Goal: Transaction & Acquisition: Subscribe to service/newsletter

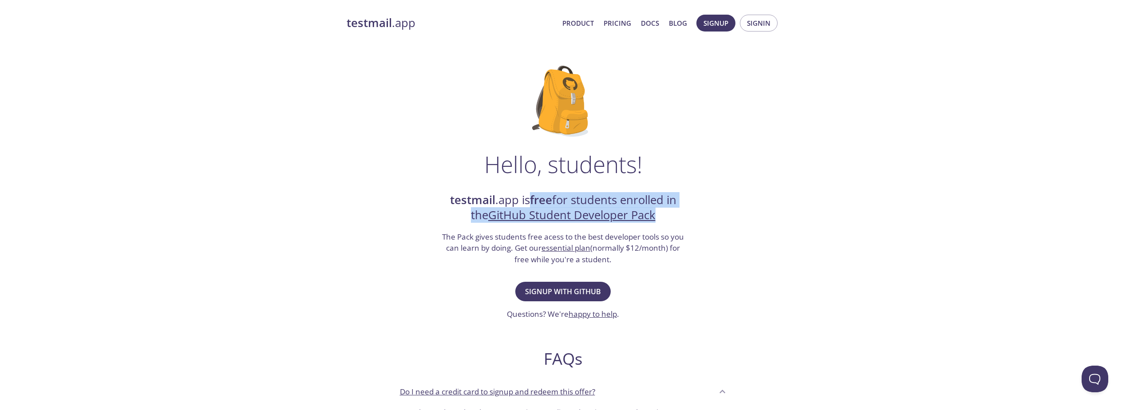
drag, startPoint x: 528, startPoint y: 200, endPoint x: 672, endPoint y: 209, distance: 143.6
click at [672, 209] on h2 "testmail .app is free for students enrolled in the GitHub Student Developer Pack" at bounding box center [563, 208] width 244 height 31
click at [757, 253] on div "Hello, students! testmail .app is free for students enrolled in the GitHub Stud…" at bounding box center [563, 322] width 433 height 542
click at [573, 289] on span "Signup with GitHub" at bounding box center [563, 291] width 76 height 12
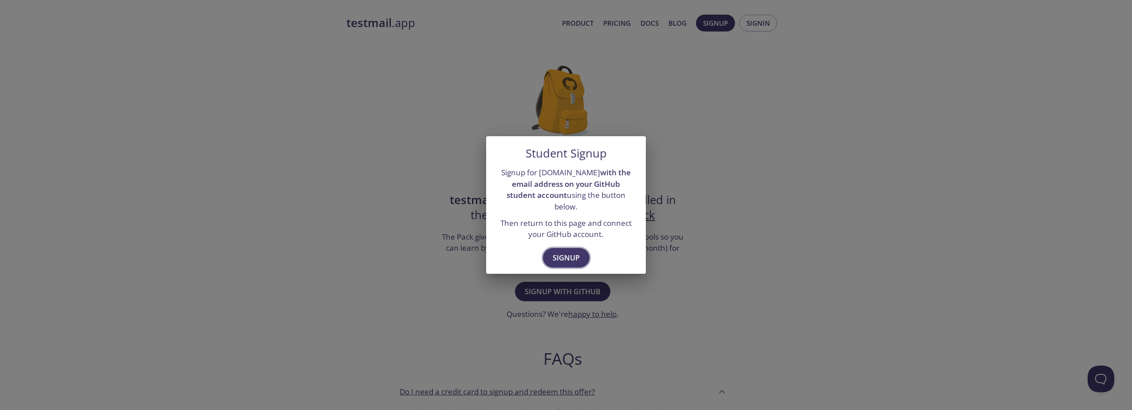
click at [563, 252] on span "Signup" at bounding box center [566, 258] width 27 height 12
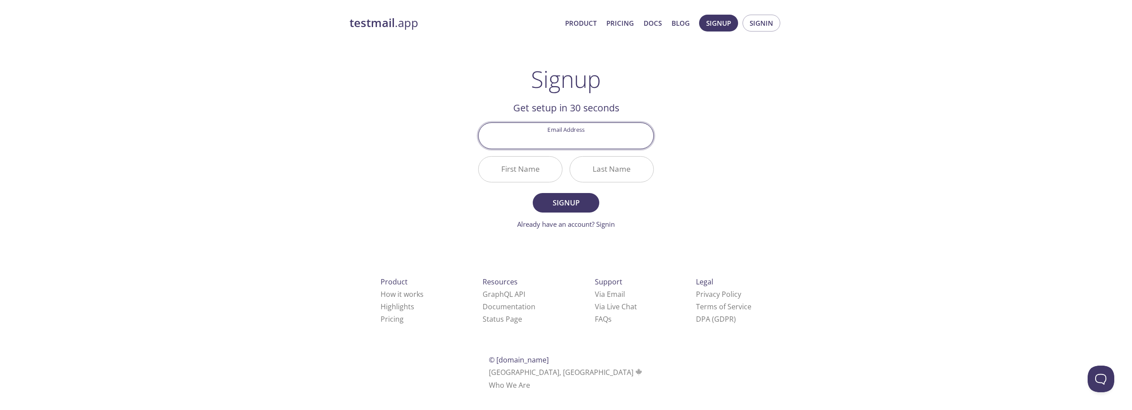
click at [571, 141] on input "Email Address" at bounding box center [566, 135] width 175 height 25
type input "[EMAIL_ADDRESS][DOMAIN_NAME]"
click at [532, 171] on input "First Name" at bounding box center [520, 169] width 83 height 25
type input "Suman"
click at [619, 170] on input "Last Name" at bounding box center [611, 169] width 83 height 25
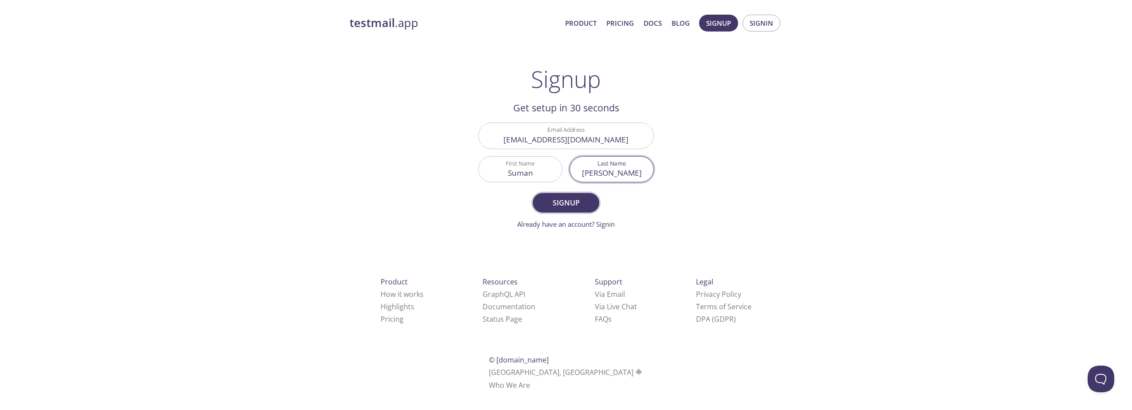
type input "[PERSON_NAME]"
drag, startPoint x: 572, startPoint y: 203, endPoint x: 745, endPoint y: 217, distance: 173.6
click at [573, 204] on span "Signup" at bounding box center [566, 203] width 47 height 12
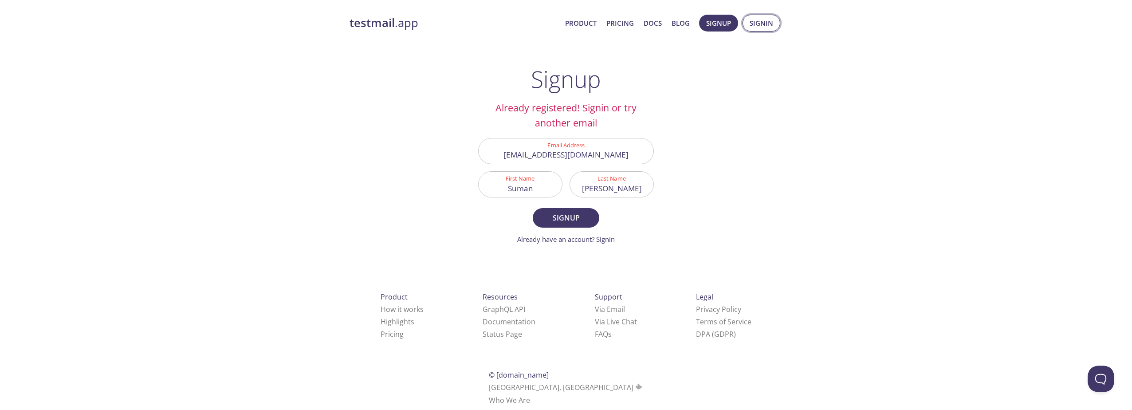
click at [760, 28] on span "Signin" at bounding box center [762, 23] width 24 height 12
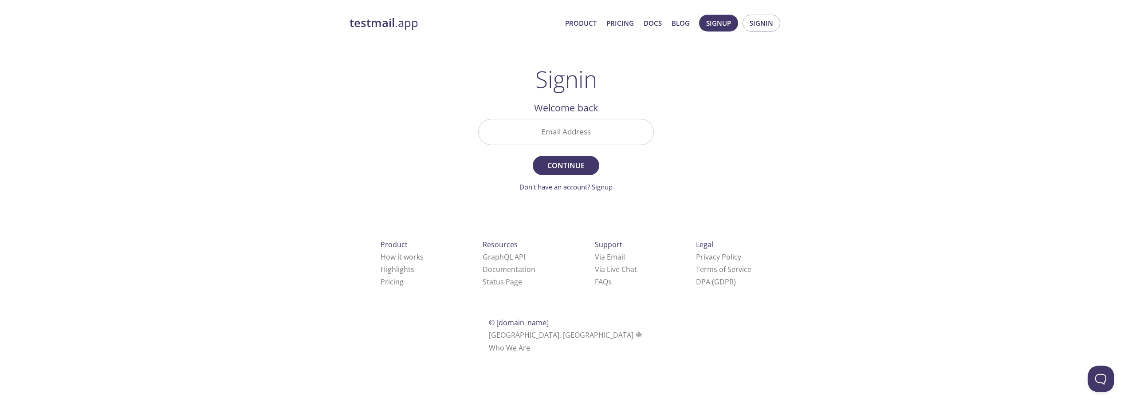
click at [588, 133] on input "Email Address" at bounding box center [566, 131] width 175 height 25
type input "[EMAIL_ADDRESS][DOMAIN_NAME]"
click at [563, 164] on span "Continue" at bounding box center [566, 165] width 47 height 12
click at [568, 136] on input "Signin Security Code" at bounding box center [566, 131] width 175 height 25
click at [609, 186] on link "Didn't receive anything? Resend email" at bounding box center [565, 186] width 115 height 9
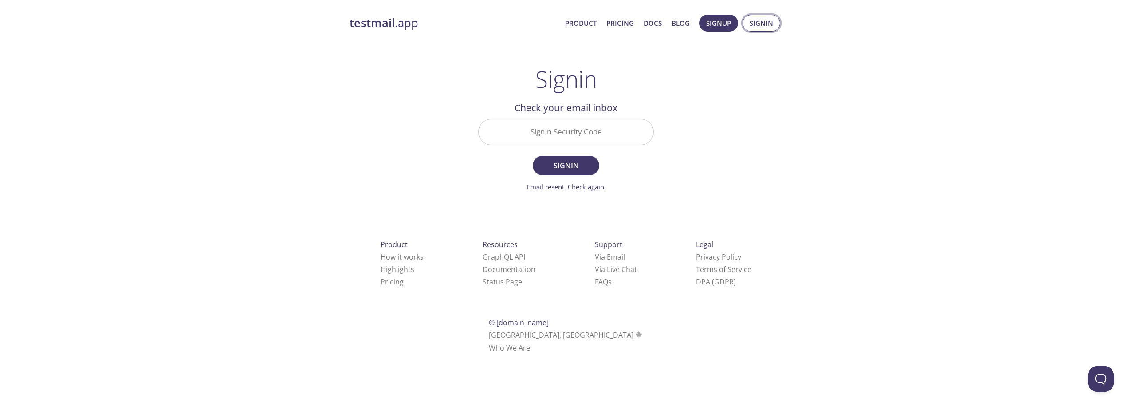
click at [773, 22] on span "Signin" at bounding box center [762, 23] width 24 height 12
click at [573, 132] on input "Signin Security Code" at bounding box center [566, 131] width 175 height 25
click at [727, 118] on div "testmail .app Product Pricing Docs Blog Signup Signin Signin Welcome back Email…" at bounding box center [566, 194] width 454 height 370
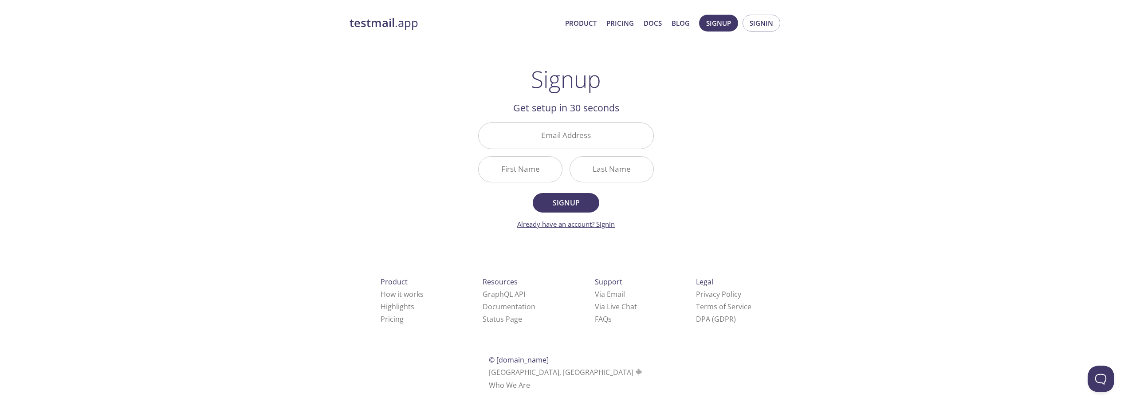
click at [597, 226] on link "Already have an account? Signin" at bounding box center [566, 224] width 98 height 9
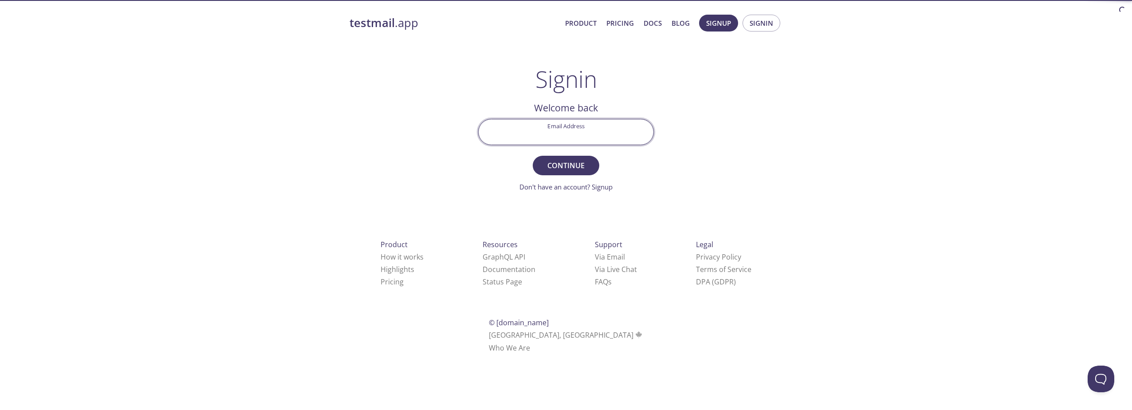
click at [560, 137] on input "Email Address" at bounding box center [566, 131] width 175 height 25
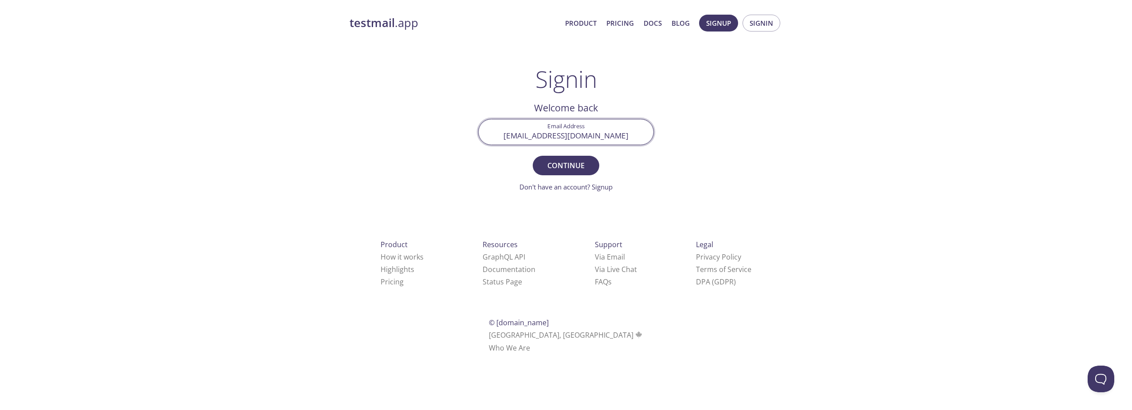
type input "[EMAIL_ADDRESS][DOMAIN_NAME]"
drag, startPoint x: 408, startPoint y: 109, endPoint x: 493, endPoint y: 152, distance: 95.4
click at [408, 109] on div "testmail .app Product Pricing Docs Blog Signup Signin Signin Welcome back Email…" at bounding box center [566, 194] width 454 height 370
click at [557, 173] on button "Continue" at bounding box center [566, 166] width 67 height 20
click at [587, 134] on input "Signin Security Code" at bounding box center [566, 131] width 175 height 25
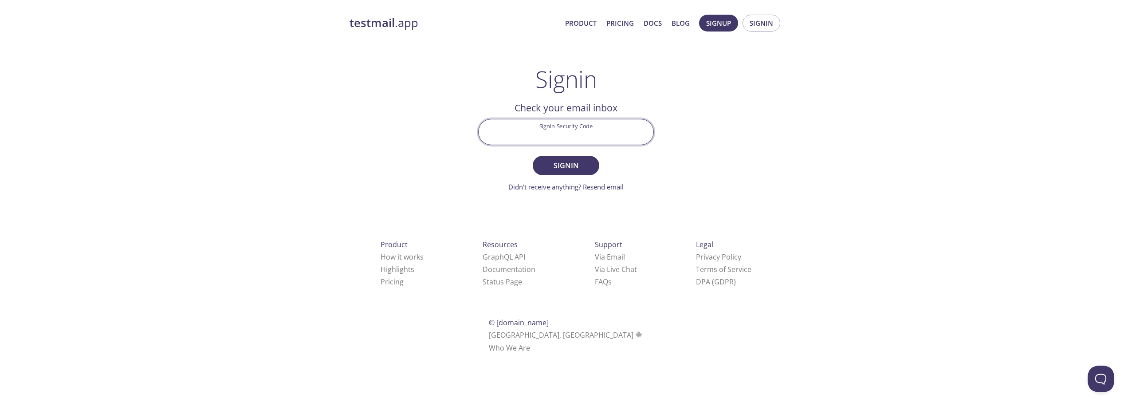
click at [838, 149] on div "testmail .app Product Pricing Docs Blog Signup Signin Signin Welcome back Email…" at bounding box center [566, 194] width 1132 height 370
click at [522, 131] on input "Signin Security Code" at bounding box center [566, 131] width 175 height 25
paste input "7NZJUZ7"
type input "7NZJUZ7"
click at [591, 169] on button "Signin" at bounding box center [566, 166] width 67 height 20
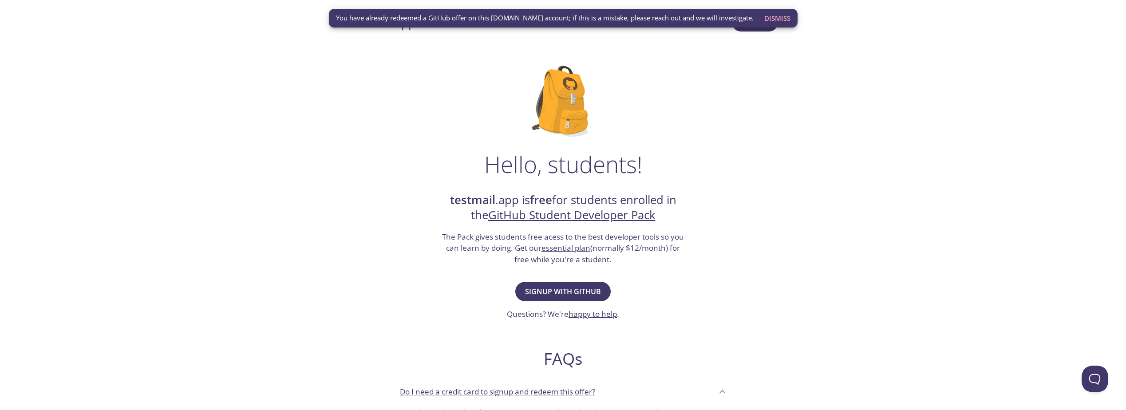
click at [766, 19] on span "Dismiss" at bounding box center [777, 18] width 26 height 12
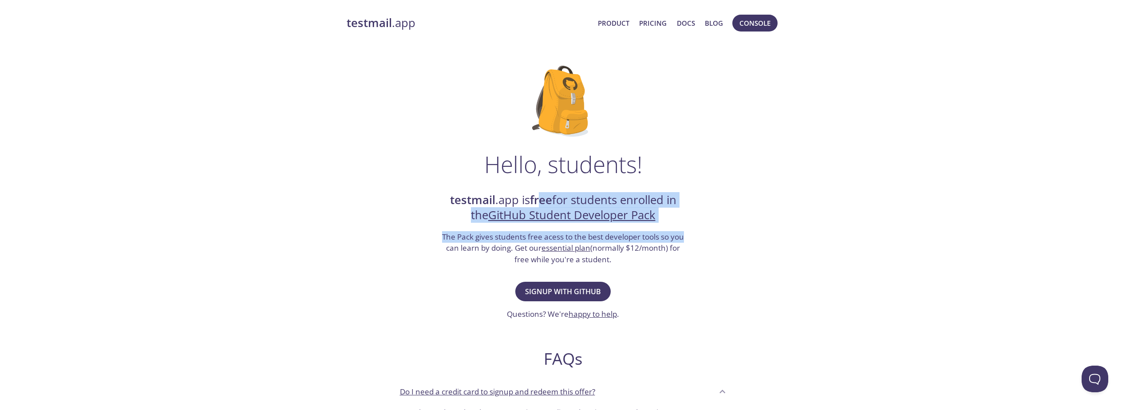
drag, startPoint x: 540, startPoint y: 197, endPoint x: 694, endPoint y: 230, distance: 157.4
click at [694, 230] on div "Hello, students! testmail .app is free for students enrolled in the GitHub Stud…" at bounding box center [563, 322] width 433 height 542
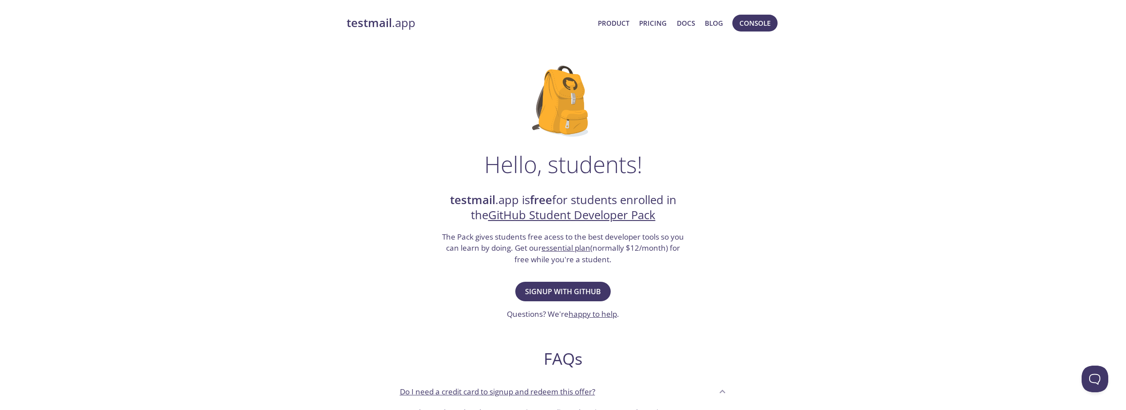
click at [733, 280] on div "Hello, students! testmail .app is free for students enrolled in the GitHub Stud…" at bounding box center [563, 322] width 433 height 542
click at [756, 26] on span "Console" at bounding box center [754, 23] width 31 height 12
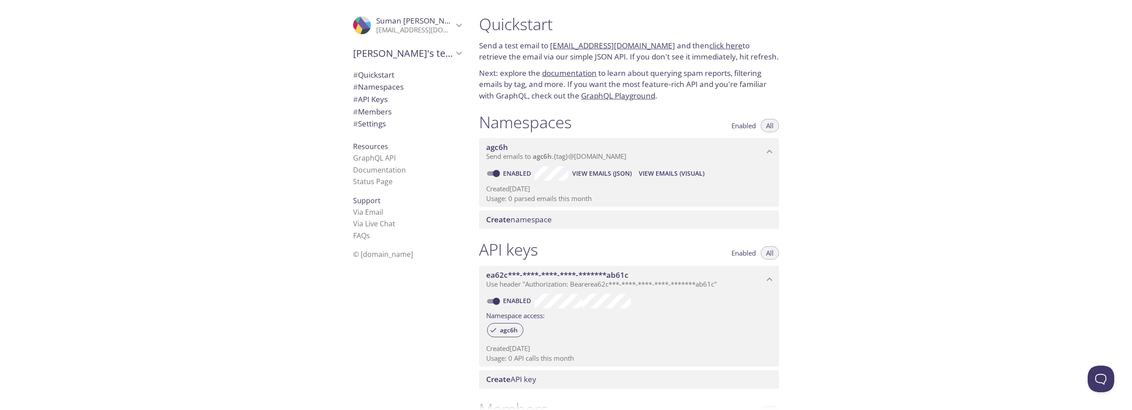
click at [367, 19] on div ".cls-1 { fill: #6d5ca8; } .cls-2 { fill: #3fc191; } .cls-3 { fill: #3b4752; } .…" at bounding box center [364, 25] width 23 height 18
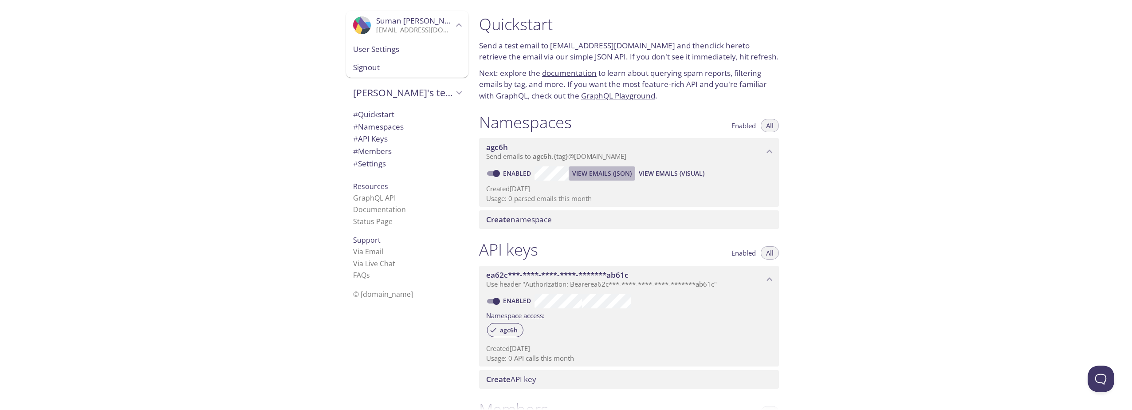
click at [596, 173] on span "View Emails (JSON)" at bounding box center [601, 173] width 59 height 11
click at [527, 17] on h1 "Quickstart" at bounding box center [629, 24] width 300 height 20
click at [721, 47] on link "click here" at bounding box center [726, 45] width 33 height 10
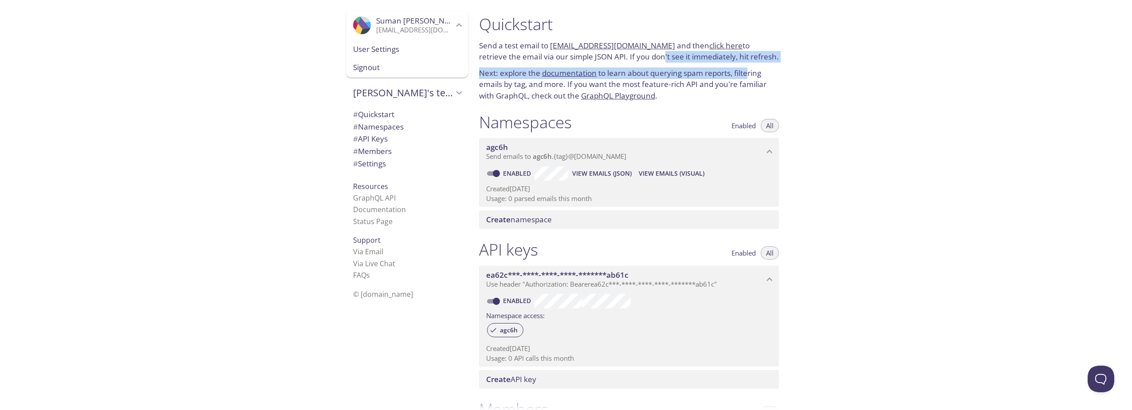
drag, startPoint x: 631, startPoint y: 54, endPoint x: 752, endPoint y: 71, distance: 121.5
click at [752, 71] on div "Quickstart Send a test email to agc6h.test@inbox.testmail.app and then click he…" at bounding box center [629, 58] width 314 height 98
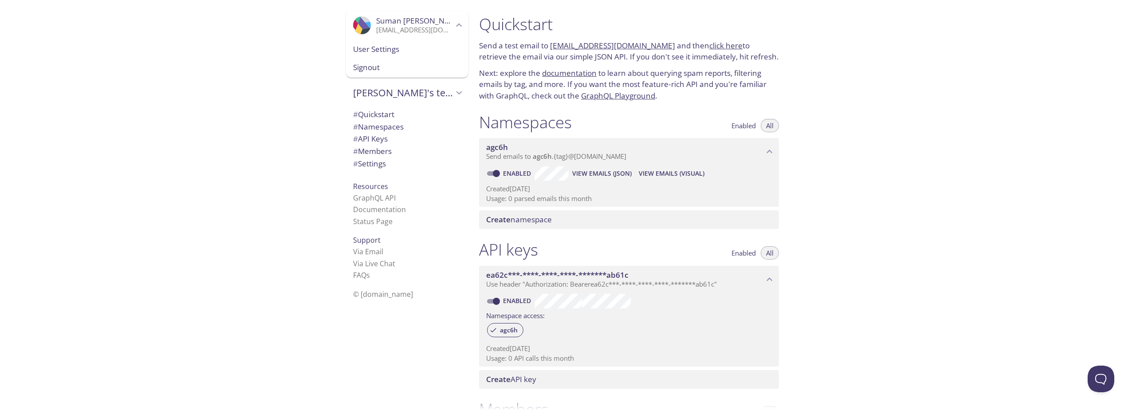
drag, startPoint x: 908, startPoint y: 119, endPoint x: 847, endPoint y: 99, distance: 63.6
click at [908, 122] on div "Quickstart Send a test email to agc6h.test@inbox.testmail.app and then click he…" at bounding box center [802, 205] width 660 height 410
drag, startPoint x: 632, startPoint y: 45, endPoint x: 916, endPoint y: 109, distance: 290.5
click at [916, 109] on div "Quickstart Send a test email to agc6h.test@inbox.testmail.app and then click he…" at bounding box center [802, 205] width 660 height 410
